Goal: Information Seeking & Learning: Understand process/instructions

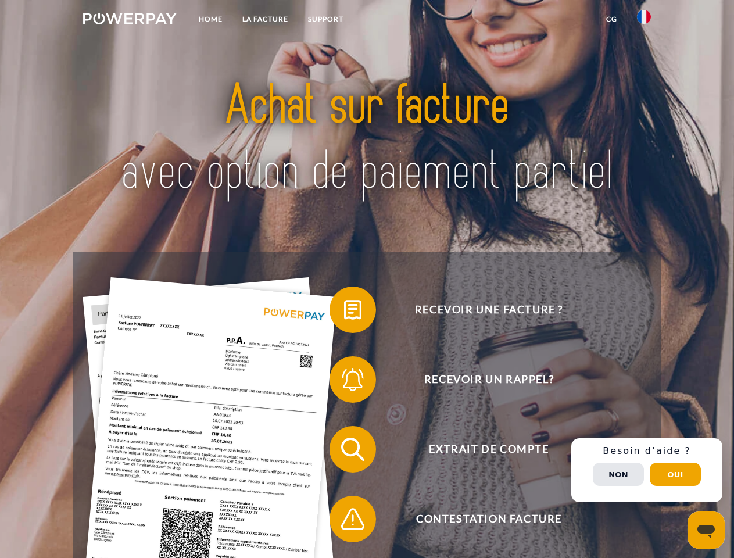
click at [130, 20] on img at bounding box center [130, 19] width 94 height 12
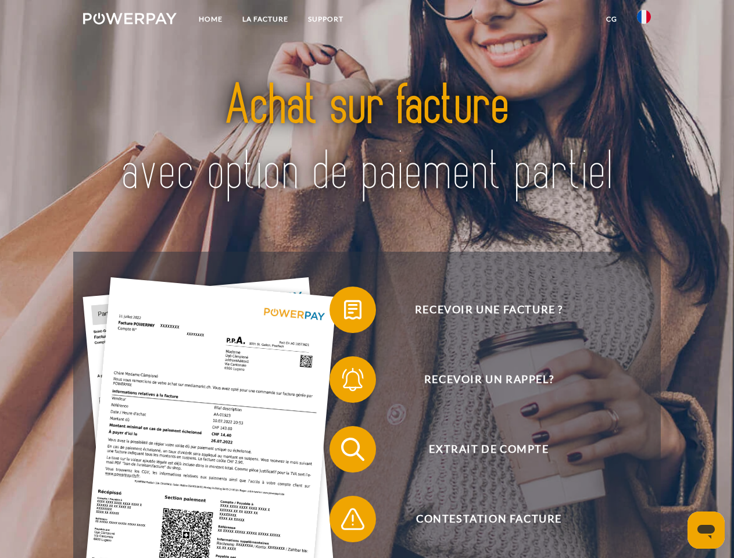
click at [644, 20] on img at bounding box center [644, 17] width 14 height 14
click at [611, 19] on link "CG" at bounding box center [611, 19] width 31 height 21
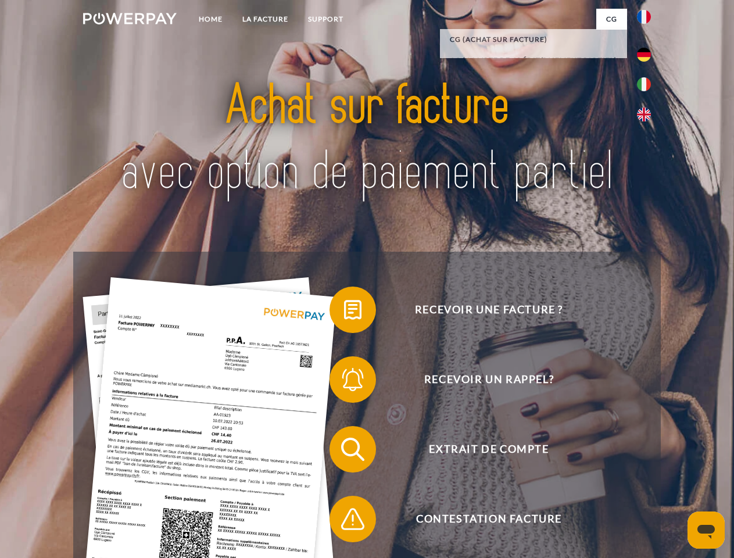
click at [344, 312] on span at bounding box center [335, 310] width 58 height 58
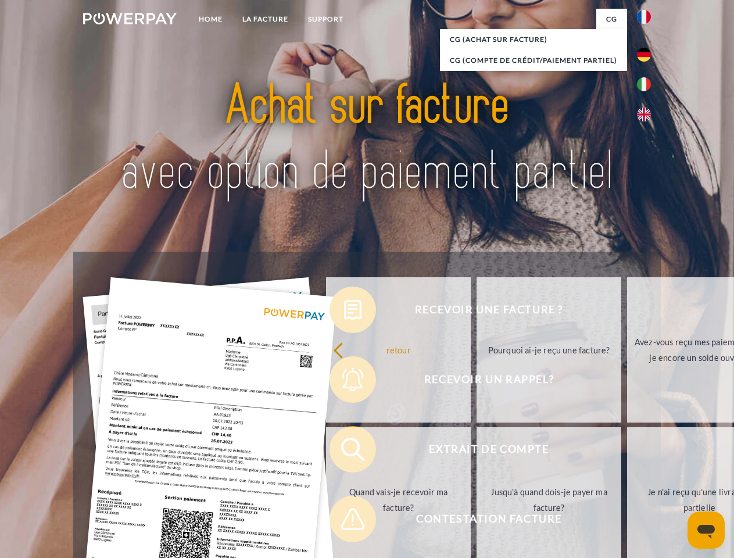
click at [344, 382] on div "Recevoir une facture ? Recevoir un rappel? Extrait de compte retour" at bounding box center [366, 483] width 587 height 465
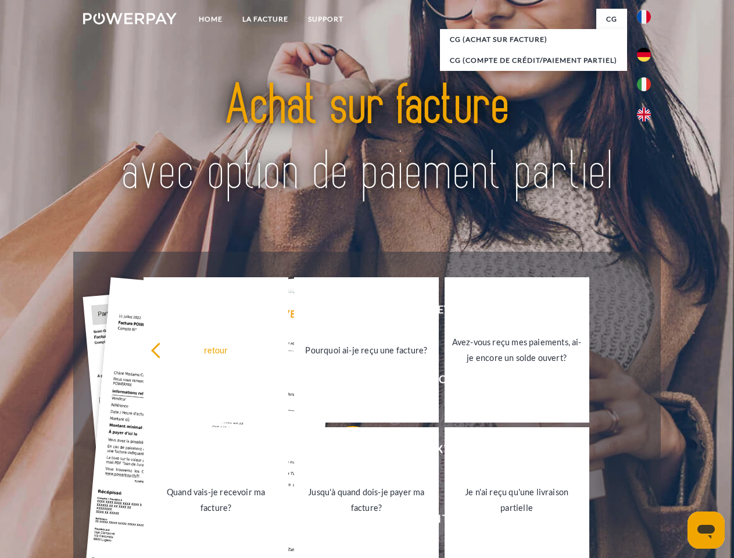
click at [344, 451] on link "Jusqu'à quand dois-je payer ma facture?" at bounding box center [366, 499] width 145 height 145
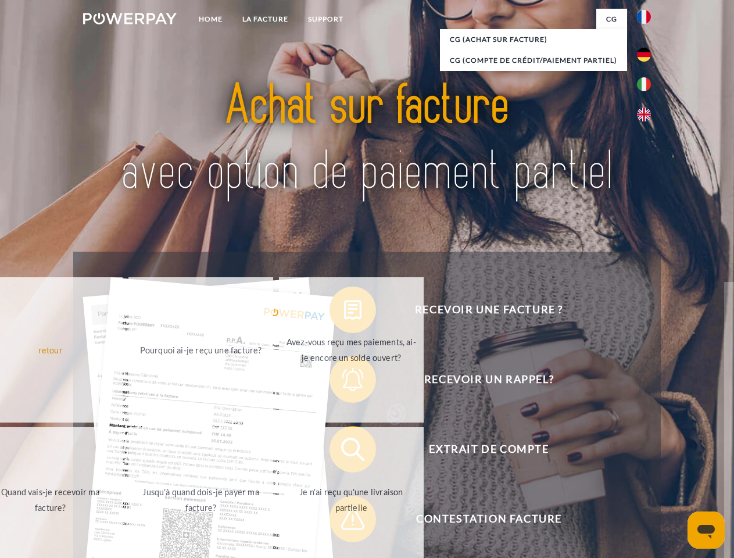
click at [344, 521] on link "Je n'ai reçu qu'une livraison partielle" at bounding box center [351, 499] width 145 height 145
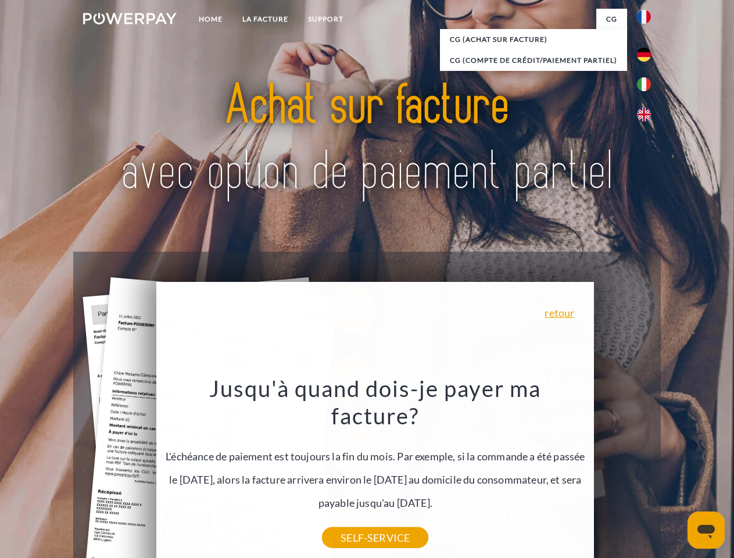
click at [646, 470] on div "Recevoir une facture ? Recevoir un rappel? Extrait de compte retour" at bounding box center [366, 483] width 587 height 465
click at [618, 472] on span "Extrait de compte" at bounding box center [488, 449] width 285 height 46
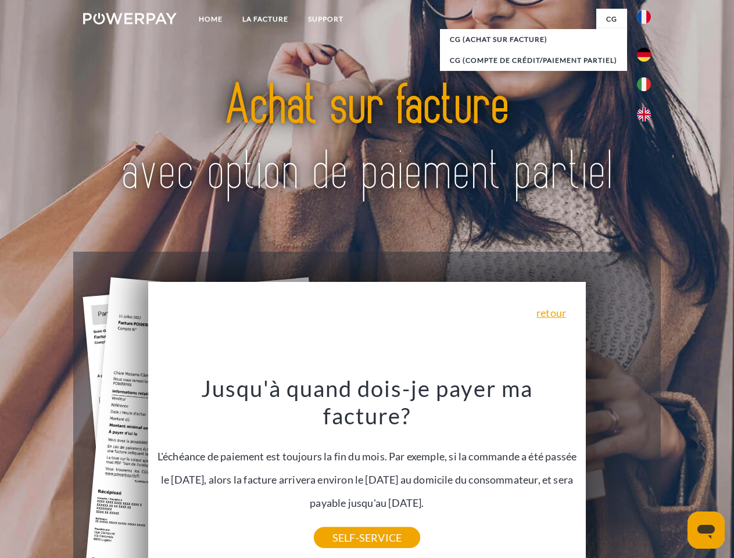
click at [675, 474] on header "Home LA FACTURE Support" at bounding box center [367, 401] width 734 height 802
